Goal: Find specific page/section: Find specific page/section

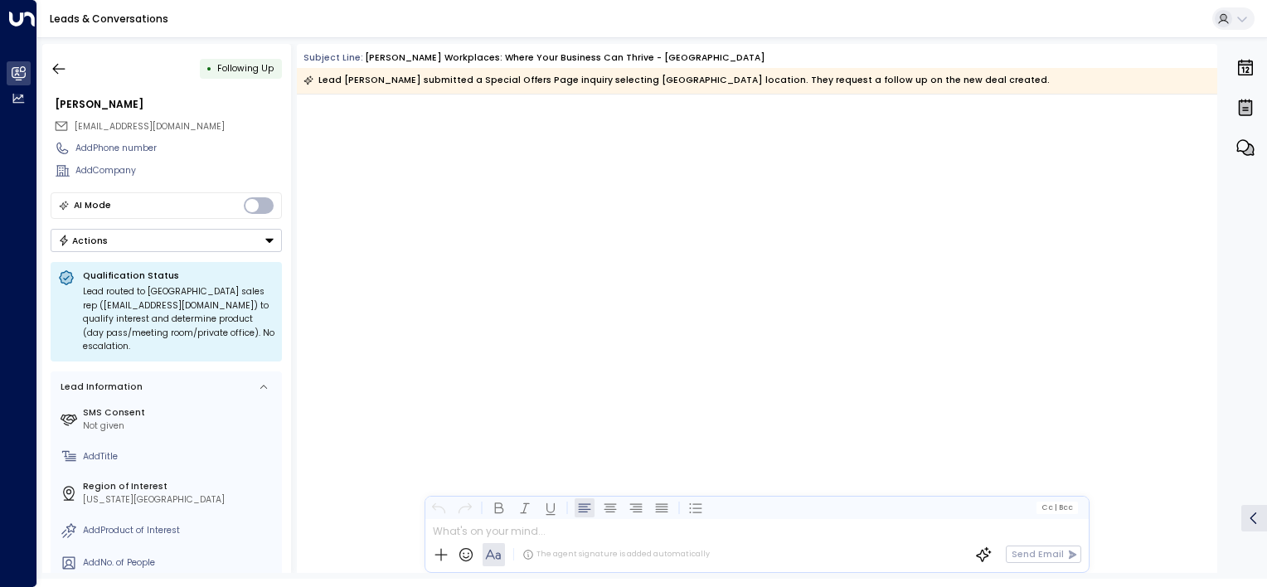
scroll to position [2459, 0]
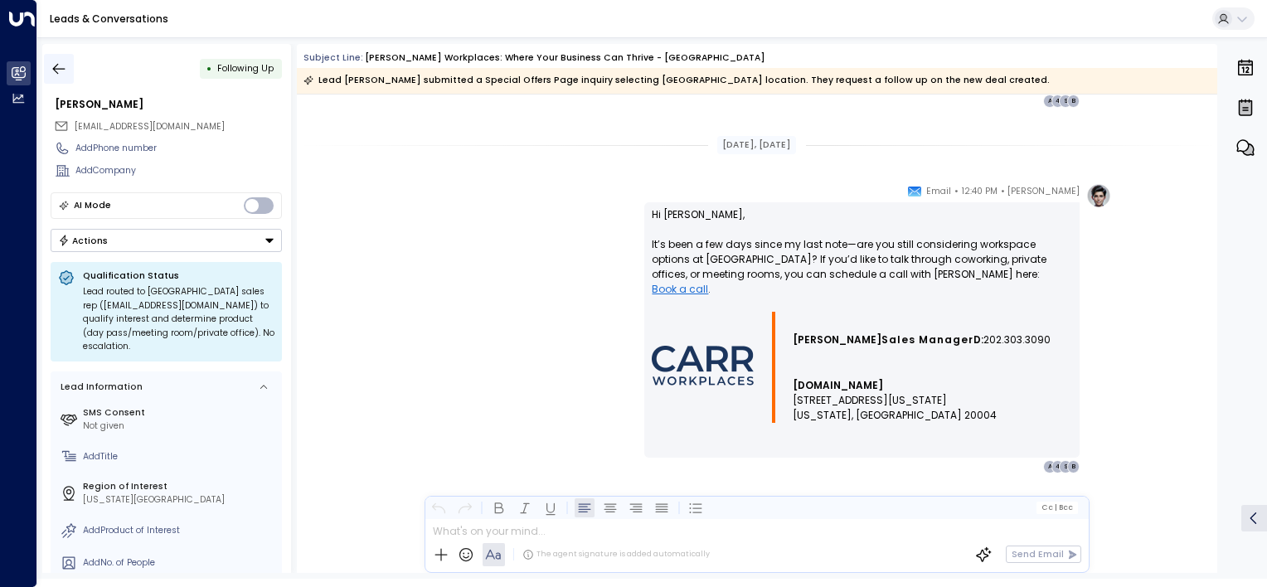
click at [59, 69] on icon "button" at bounding box center [59, 69] width 17 height 17
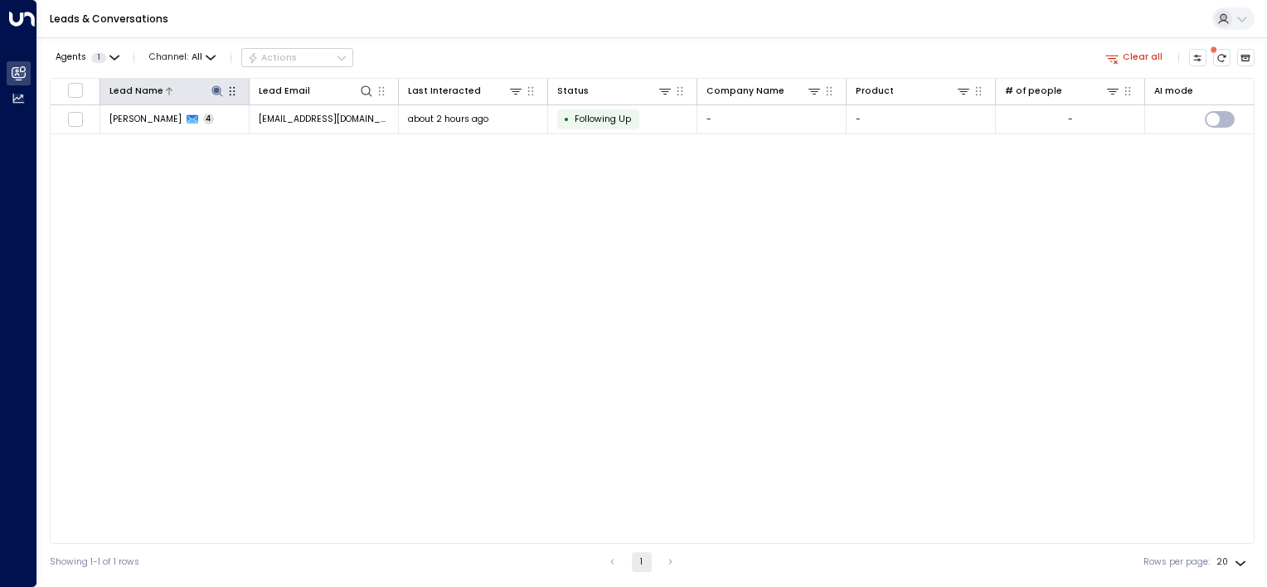
click at [216, 88] on icon at bounding box center [216, 90] width 11 height 11
type input "*"
type input "**********"
click at [209, 258] on div "Lead Name Lead Email Last Interacted Status Company Name Product # of people AI…" at bounding box center [652, 311] width 1205 height 466
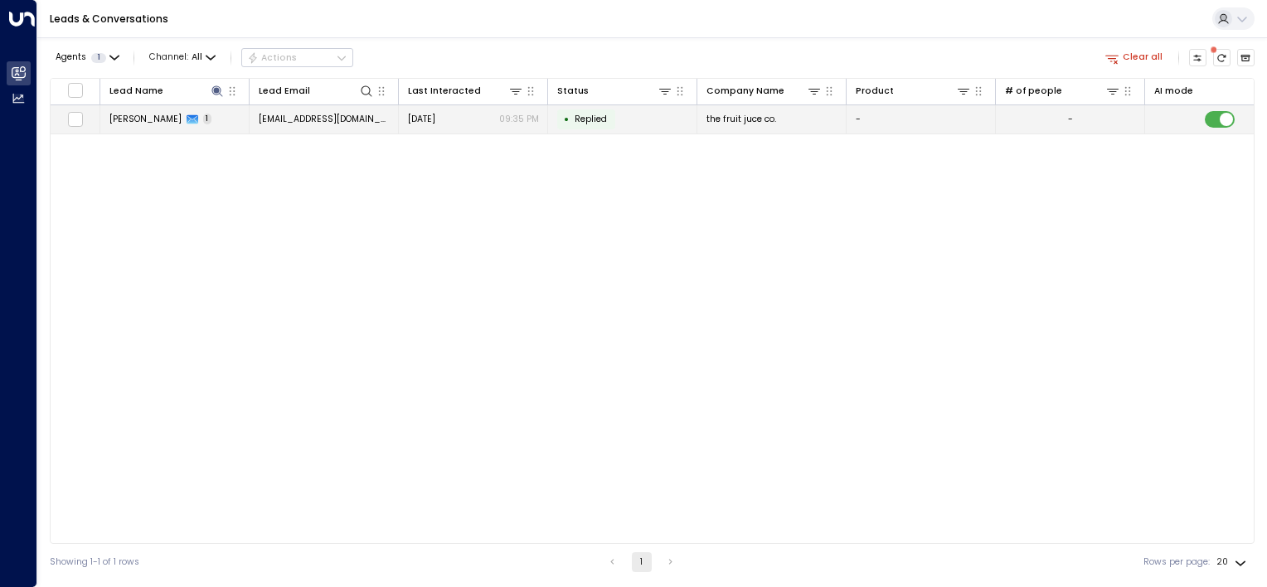
click at [153, 110] on td "[PERSON_NAME] 1" at bounding box center [174, 119] width 149 height 29
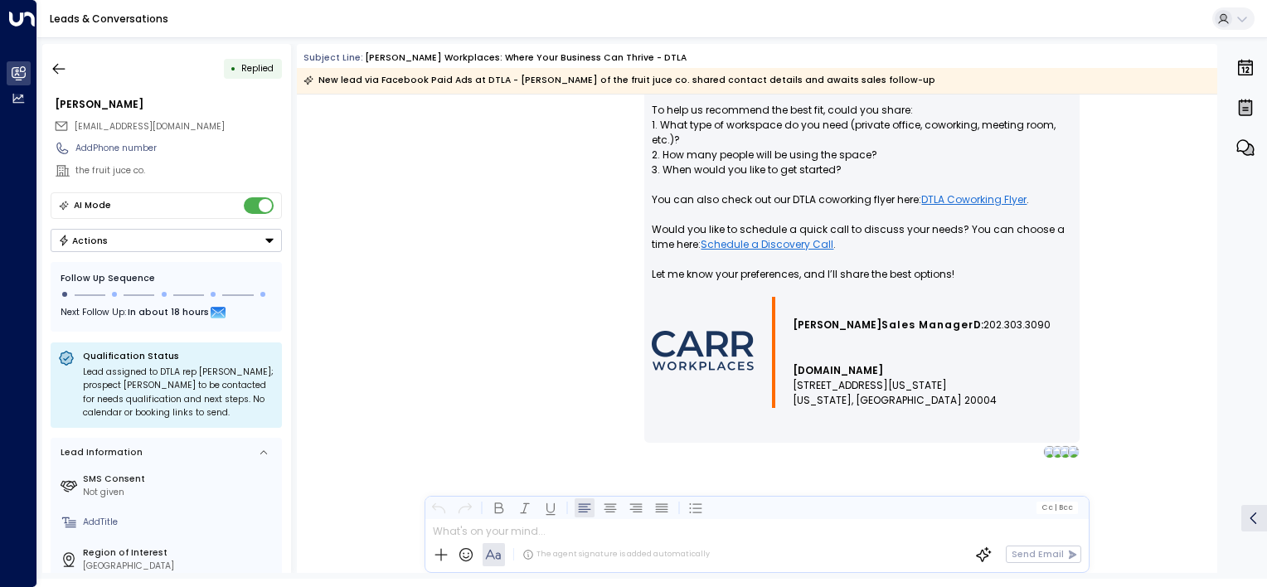
scroll to position [919, 0]
